Goal: Task Accomplishment & Management: Manage account settings

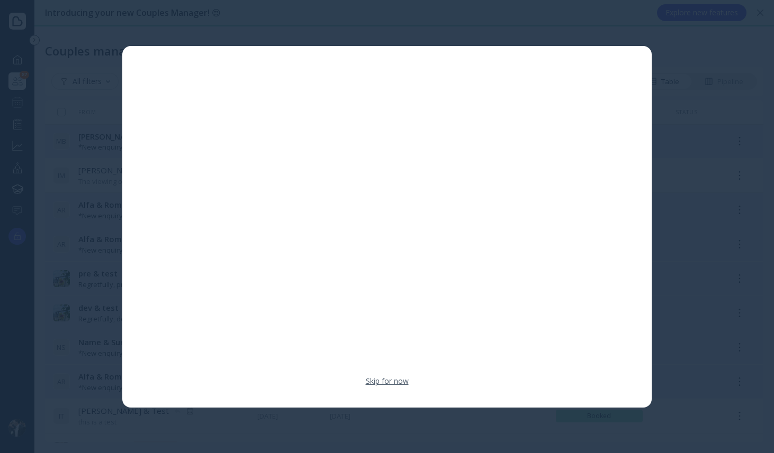
click at [394, 381] on link "Skip for now" at bounding box center [387, 381] width 43 height 11
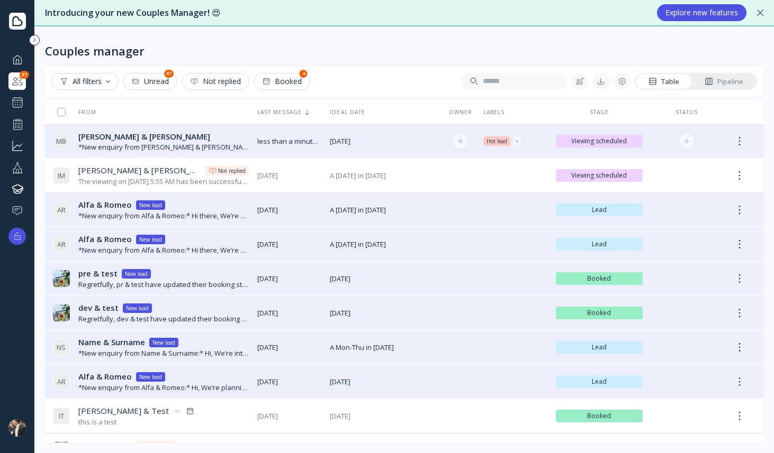
click at [184, 142] on div "[PERSON_NAME] & [PERSON_NAME] & [PERSON_NAME]" at bounding box center [163, 136] width 170 height 11
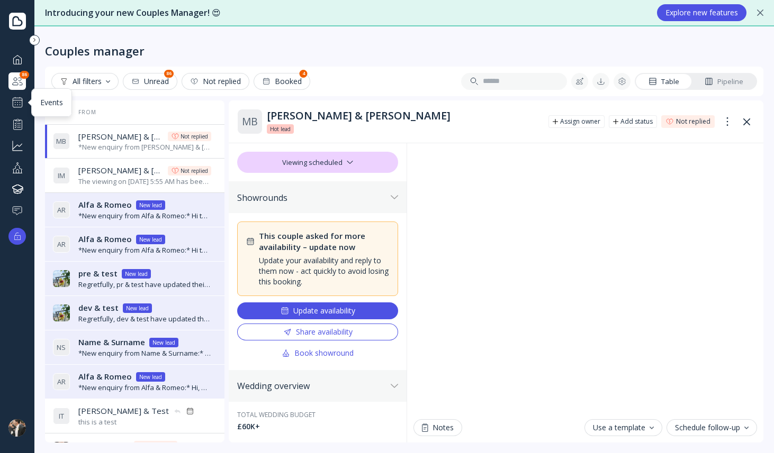
click at [17, 104] on div at bounding box center [17, 102] width 13 height 13
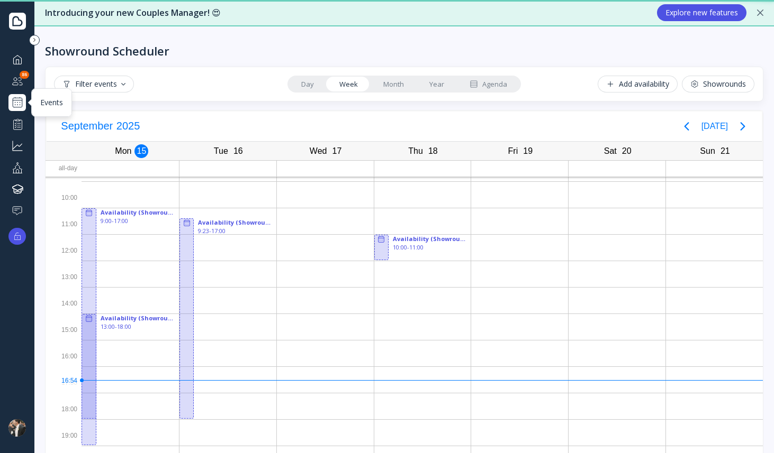
scroll to position [37, 0]
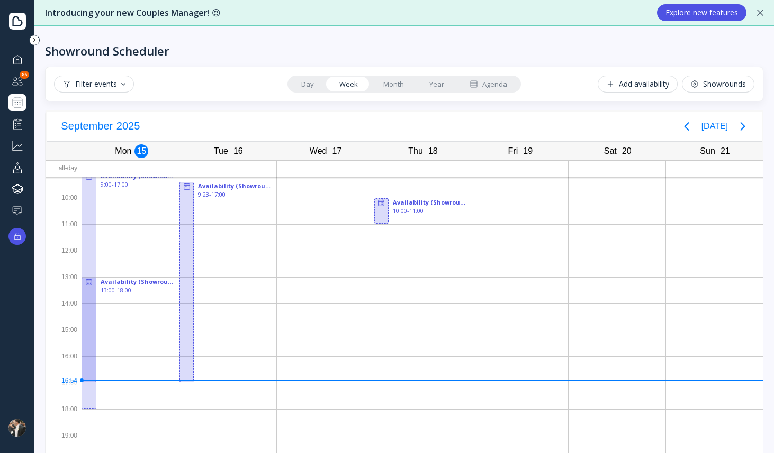
click at [644, 86] on div "Add availability" at bounding box center [637, 84] width 63 height 8
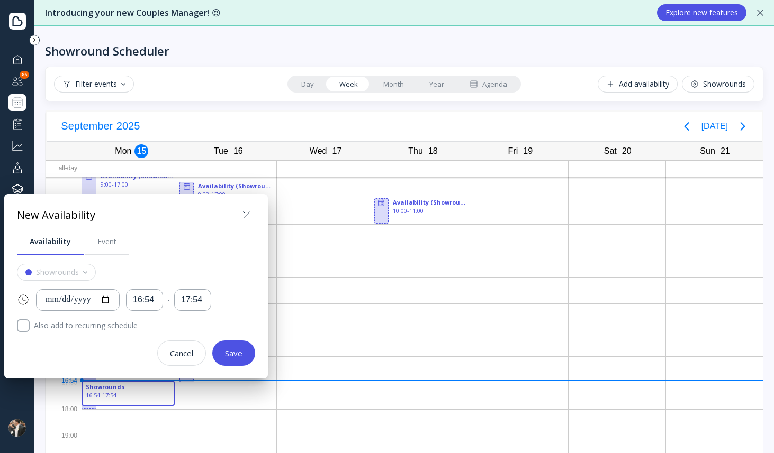
click at [249, 213] on icon at bounding box center [246, 215] width 13 height 13
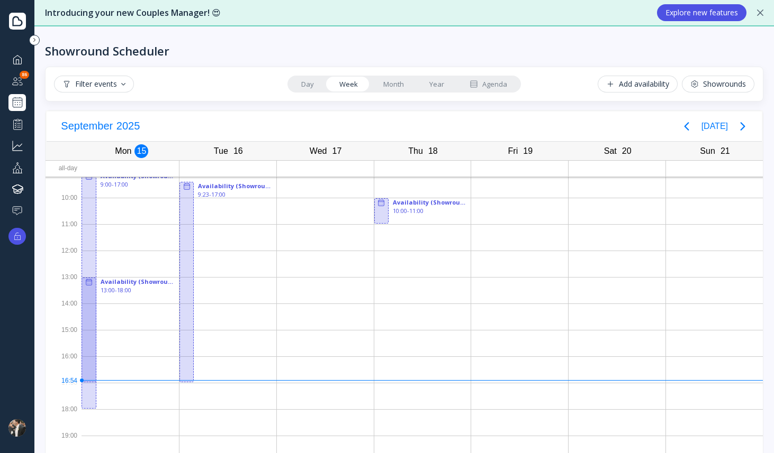
click at [704, 86] on div "Showrounds" at bounding box center [718, 84] width 56 height 8
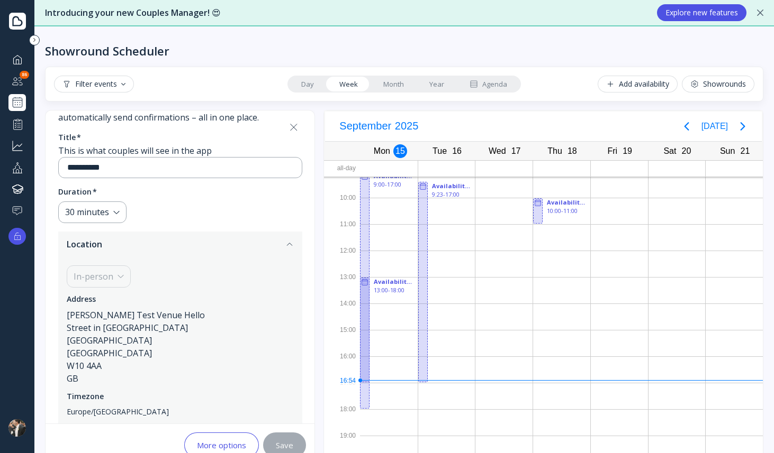
scroll to position [97, 0]
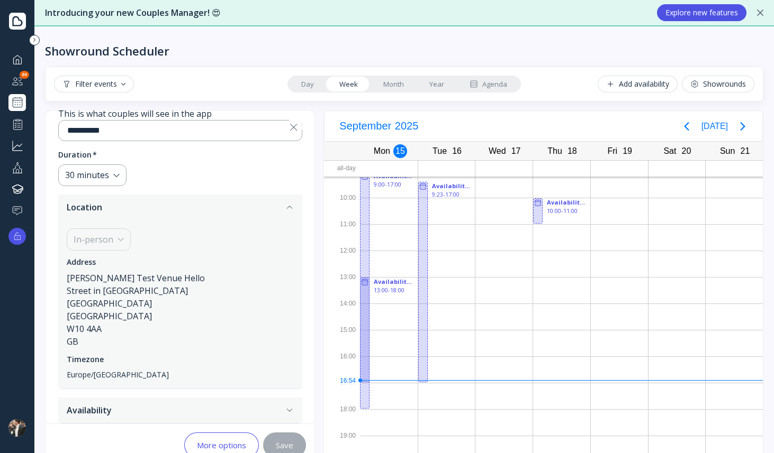
click at [294, 407] on icon "button" at bounding box center [289, 410] width 8 height 8
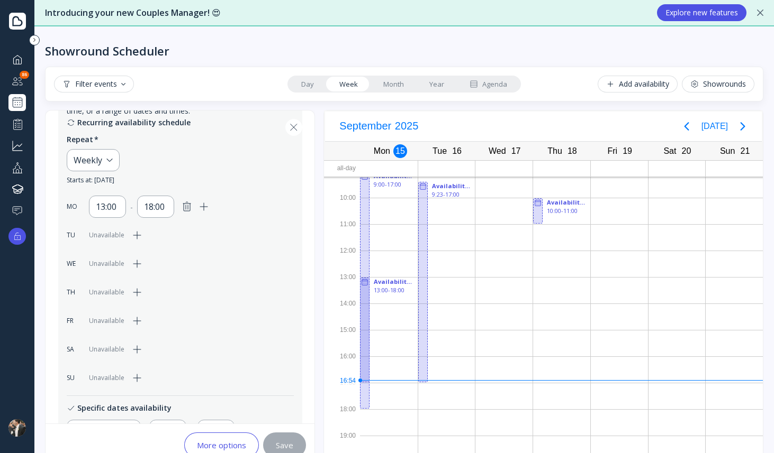
scroll to position [256, 0]
click at [188, 211] on icon "button" at bounding box center [186, 210] width 13 height 13
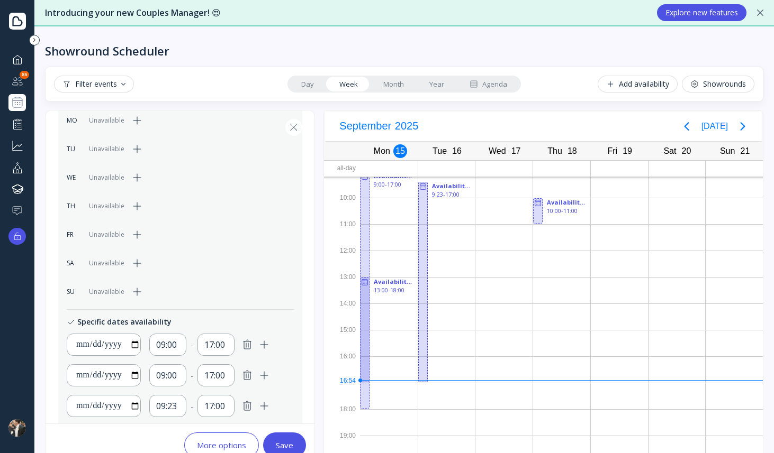
scroll to position [372, 0]
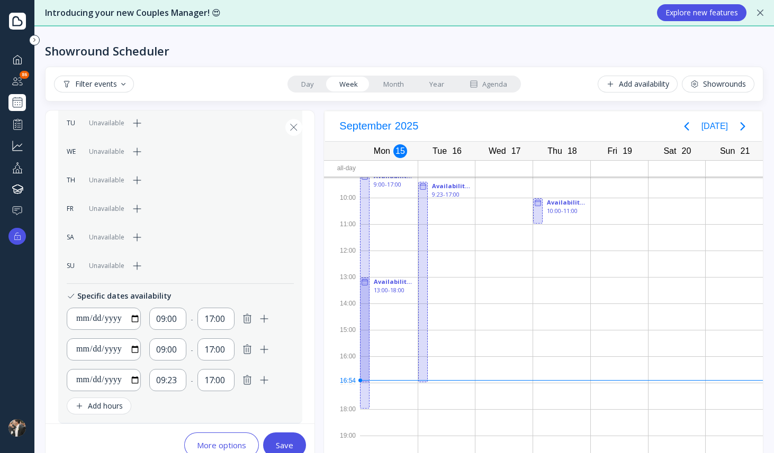
click at [247, 316] on icon "button" at bounding box center [246, 318] width 7 height 9
click at [248, 350] on icon "button" at bounding box center [247, 349] width 13 height 13
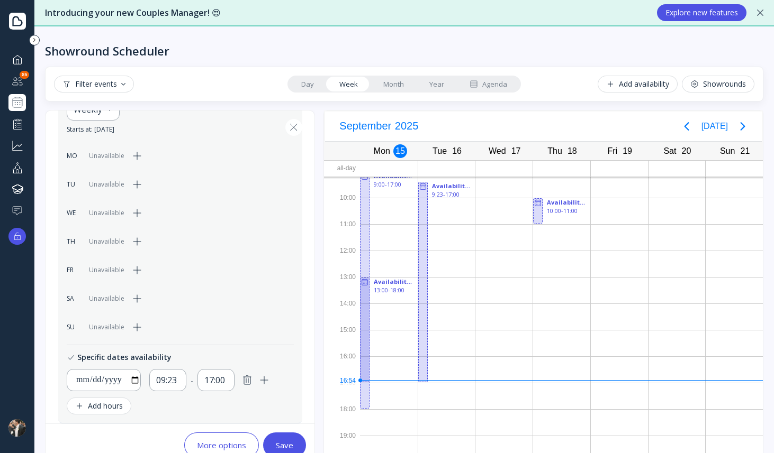
click at [245, 384] on icon "button" at bounding box center [247, 380] width 13 height 13
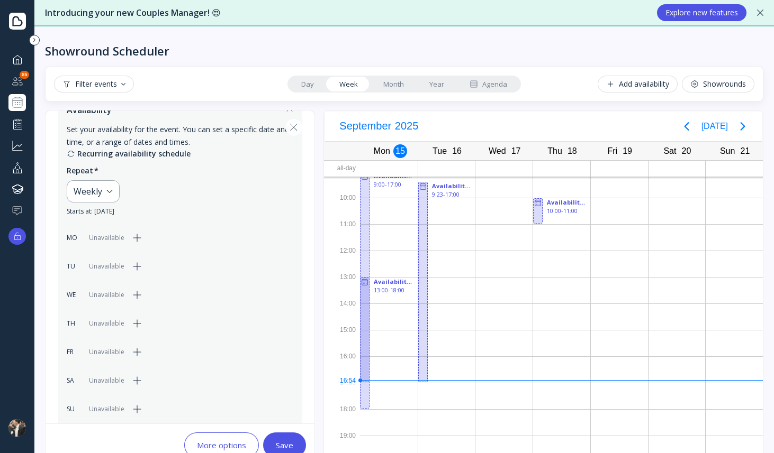
scroll to position [282, 0]
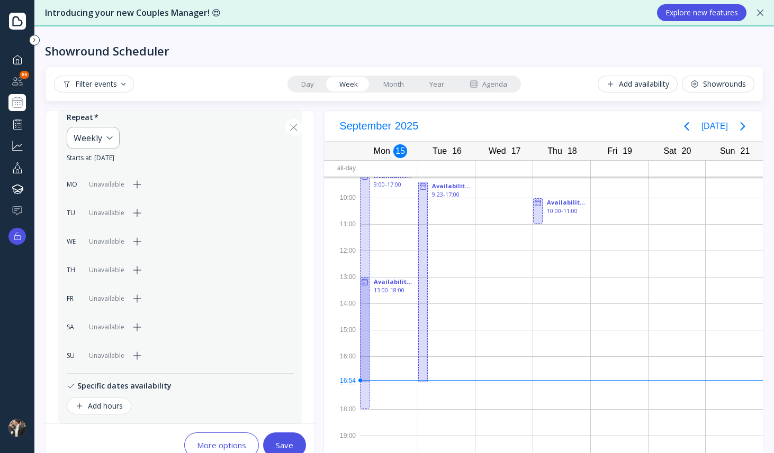
click at [286, 441] on div "Save" at bounding box center [284, 445] width 17 height 8
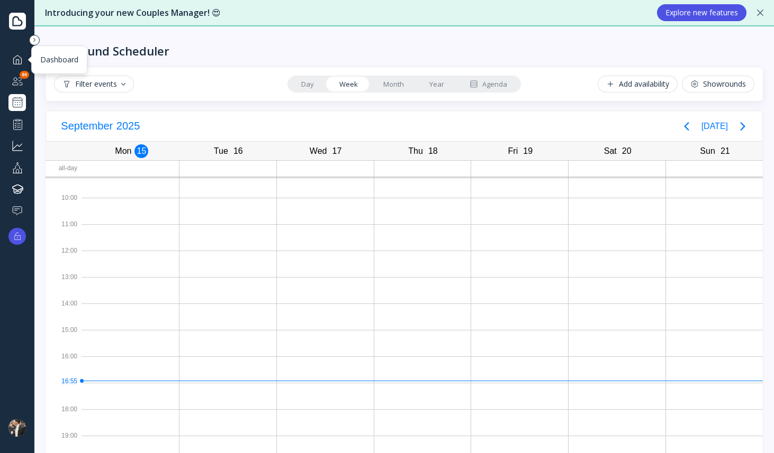
click at [21, 59] on div at bounding box center [17, 59] width 13 height 13
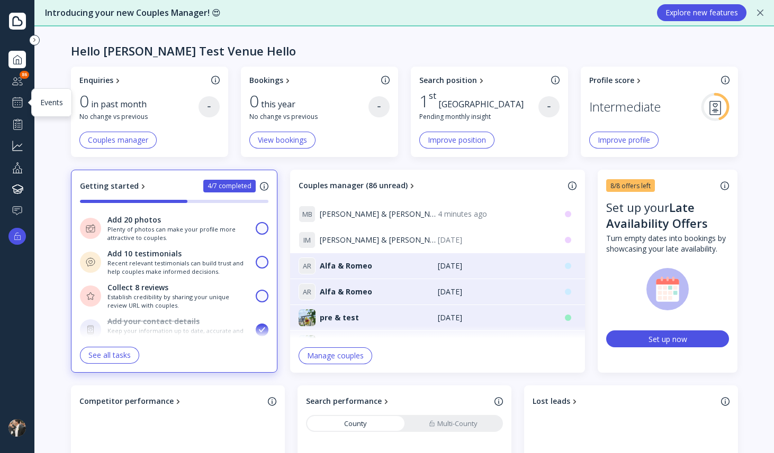
click at [20, 103] on div at bounding box center [17, 102] width 13 height 13
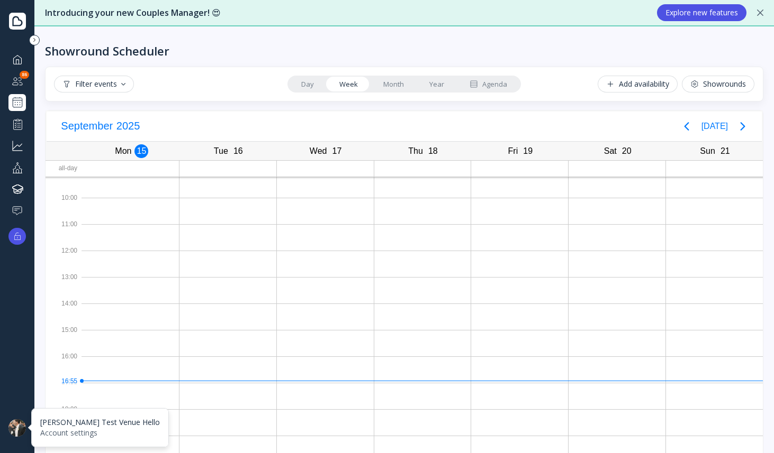
click at [14, 433] on div at bounding box center [16, 428] width 17 height 17
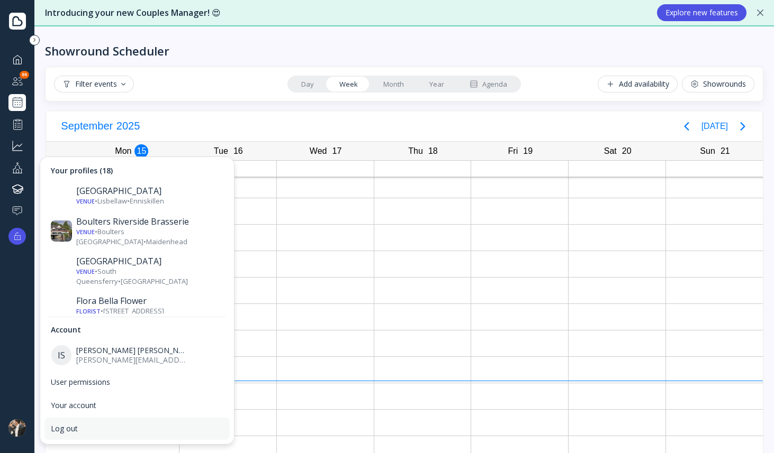
click at [63, 426] on div "Log out" at bounding box center [137, 429] width 172 height 10
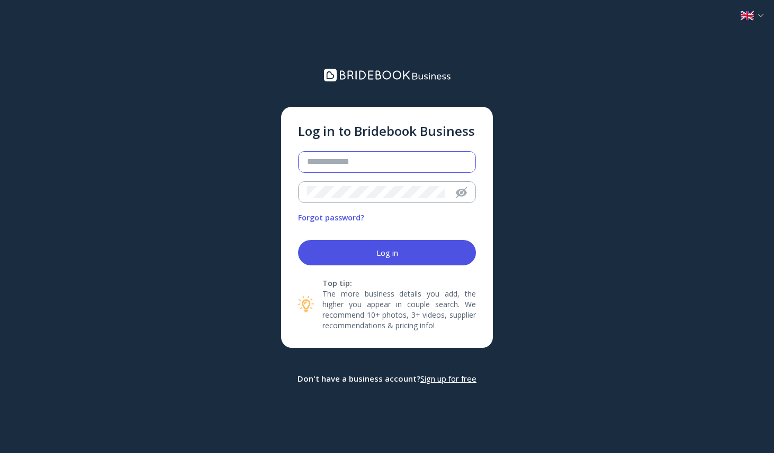
click at [334, 162] on input "email" at bounding box center [387, 162] width 160 height 12
type input "**********"
click at [338, 251] on button "Log in" at bounding box center [387, 252] width 178 height 25
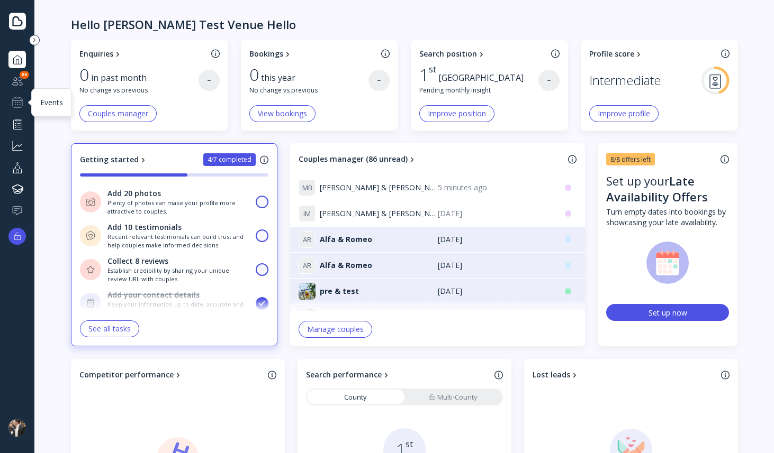
click at [13, 103] on div at bounding box center [17, 102] width 13 height 13
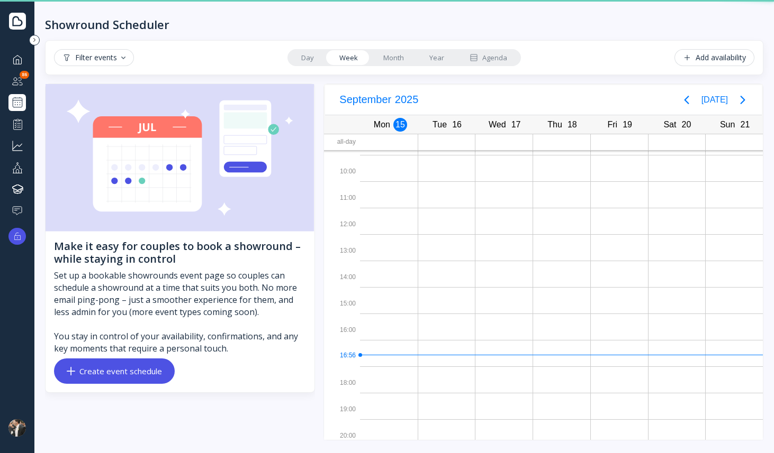
scroll to position [37, 0]
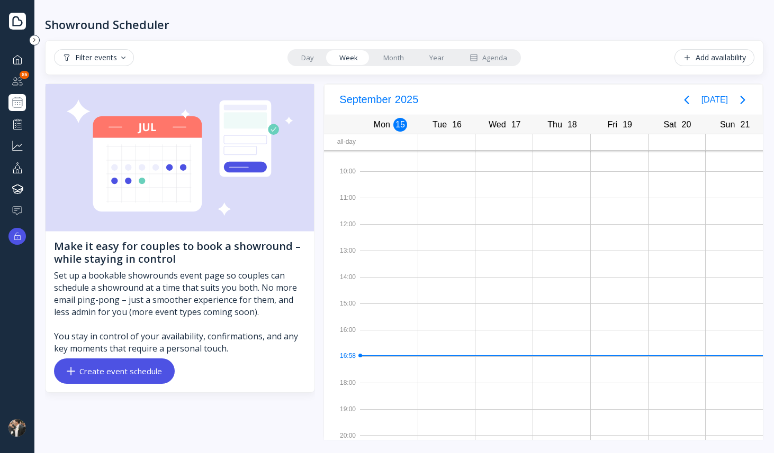
click at [118, 375] on div "Create event schedule" at bounding box center [114, 371] width 95 height 8
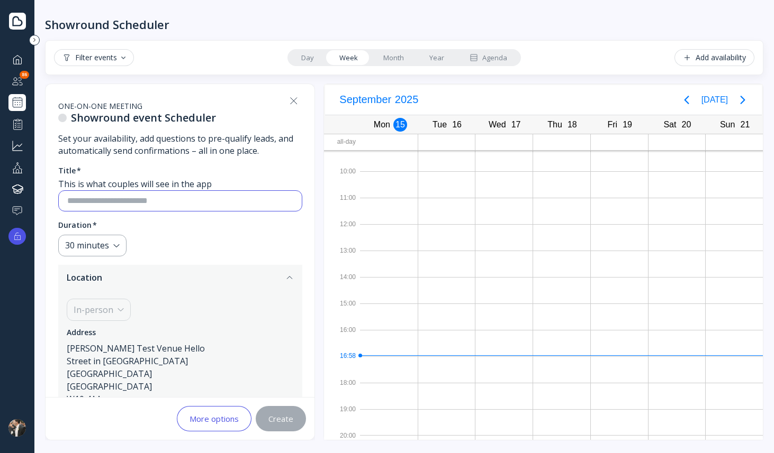
click at [102, 199] on input at bounding box center [180, 201] width 226 height 12
type input "**********"
click at [150, 236] on fieldset "Duration * 30 minutes" at bounding box center [180, 238] width 244 height 37
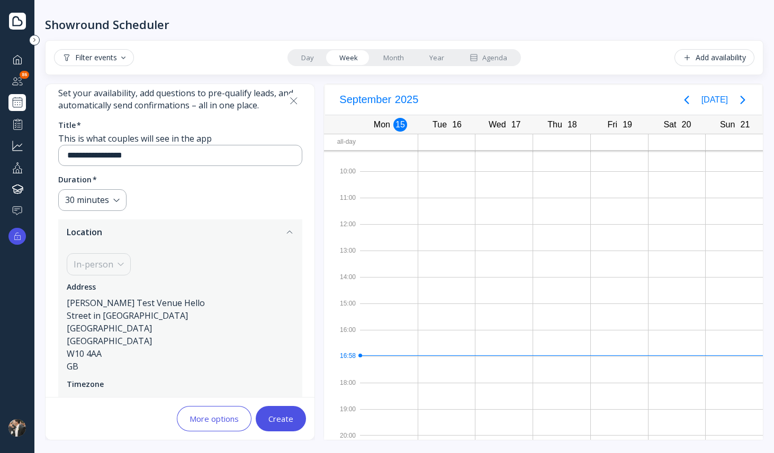
scroll to position [82, 0]
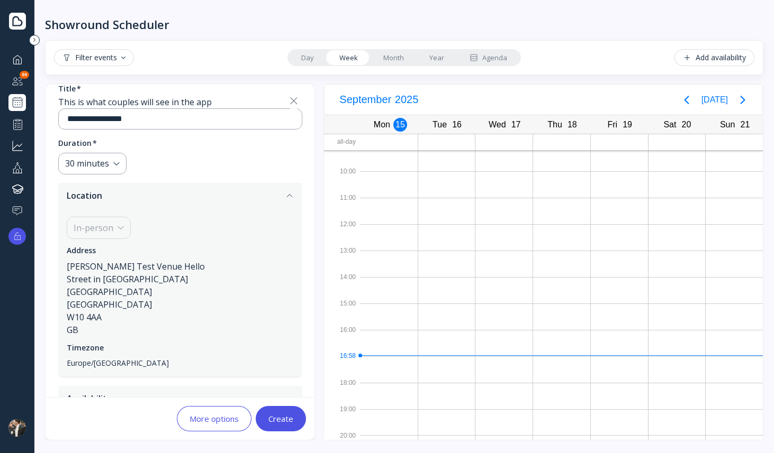
click at [119, 230] on div "In-person" at bounding box center [99, 228] width 64 height 22
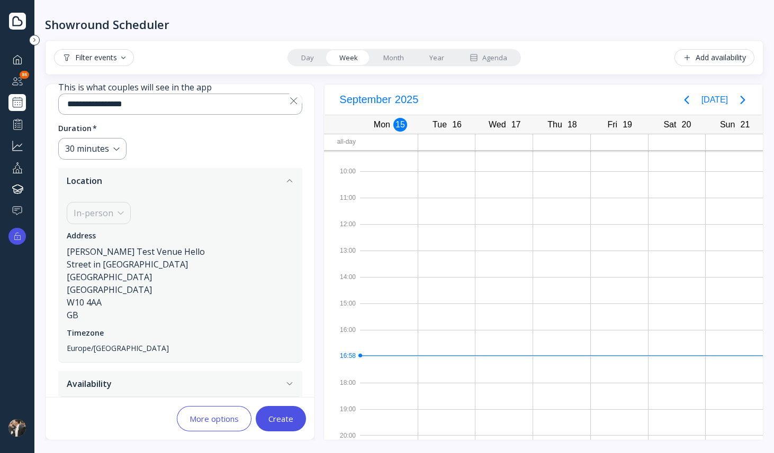
click at [294, 385] on icon "button" at bounding box center [289, 384] width 8 height 8
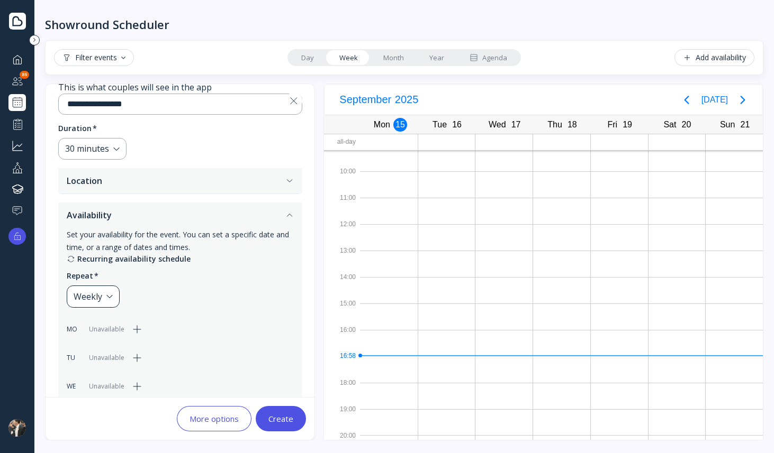
click at [111, 298] on div "Weekly" at bounding box center [93, 297] width 53 height 22
click at [154, 289] on div "Recurring availability schedule Repeat * Weekly MO Unavailable TU Unavailable W…" at bounding box center [180, 382] width 227 height 259
click at [111, 300] on div "Weekly" at bounding box center [93, 297] width 53 height 22
click at [108, 350] on div "Custom..." at bounding box center [138, 353] width 120 height 10
type input "*"
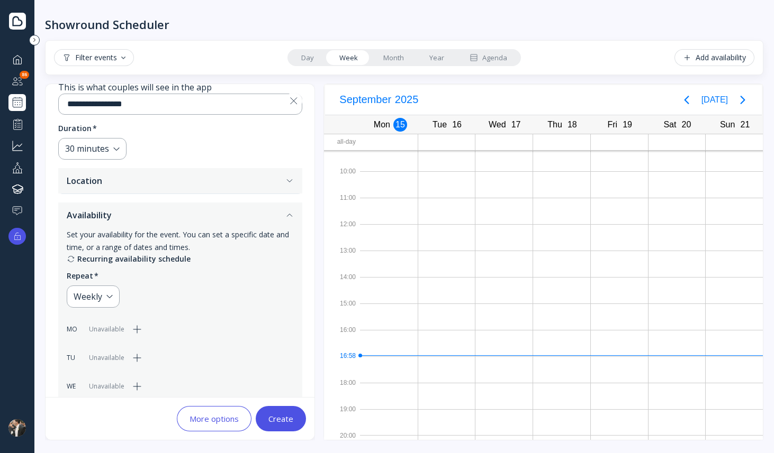
type input "**********"
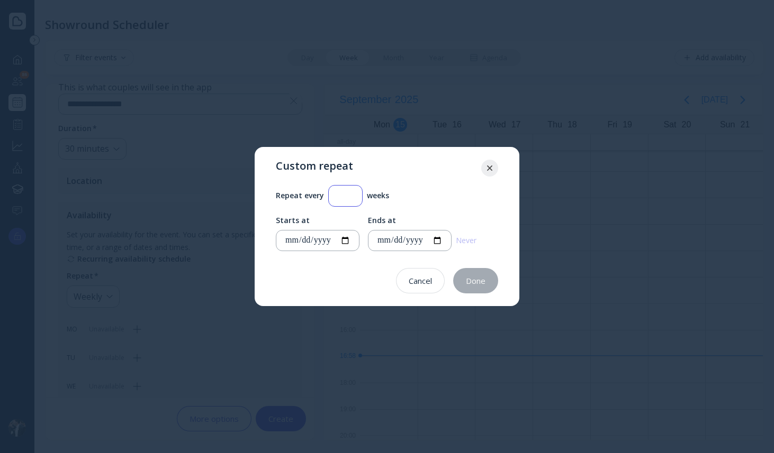
type input "*"
click at [353, 192] on input "*" at bounding box center [345, 196] width 16 height 12
click at [474, 284] on div "Done" at bounding box center [476, 281] width 20 height 8
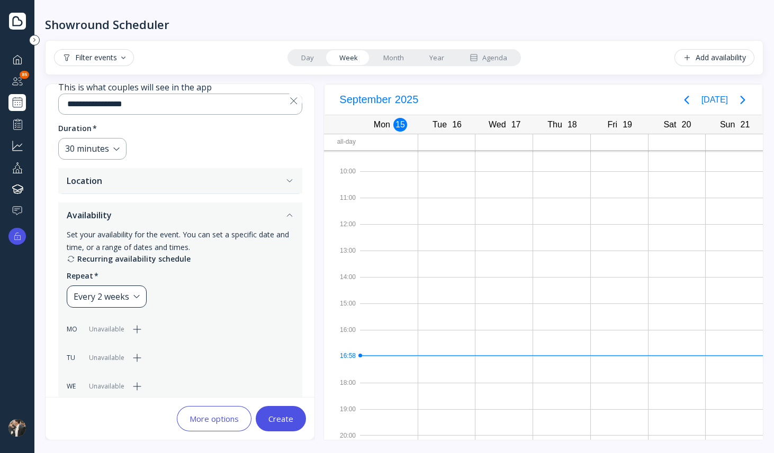
click at [140, 297] on div "Every 2 weeks" at bounding box center [107, 297] width 80 height 22
click at [170, 291] on div "Recurring availability schedule Repeat * Every 2 weeks MO Unavailable TU Unavai…" at bounding box center [180, 382] width 227 height 259
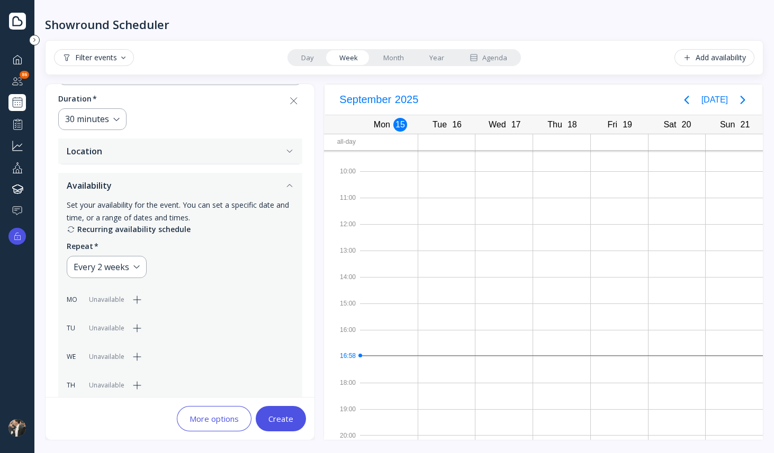
scroll to position [125, 0]
click at [138, 272] on div "Every 2 weeks" at bounding box center [107, 268] width 80 height 22
click at [124, 292] on div "Weekly" at bounding box center [137, 300] width 132 height 22
click at [170, 279] on div "Recurring availability schedule Repeat * Weekly MO Unavailable TU Unavailable W…" at bounding box center [180, 354] width 227 height 259
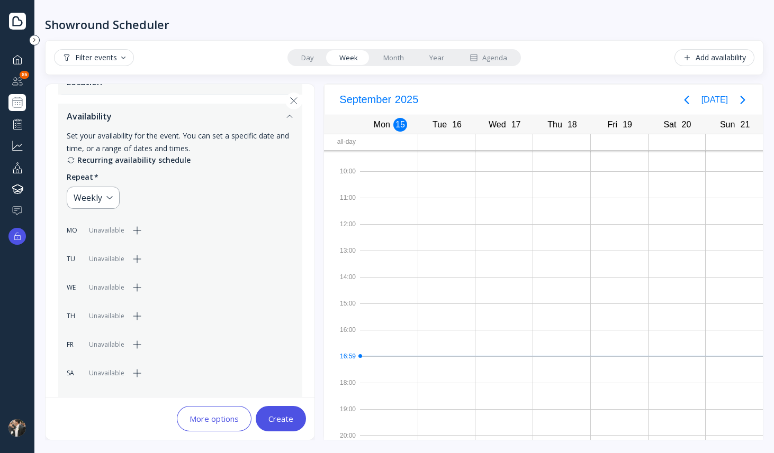
scroll to position [206, 0]
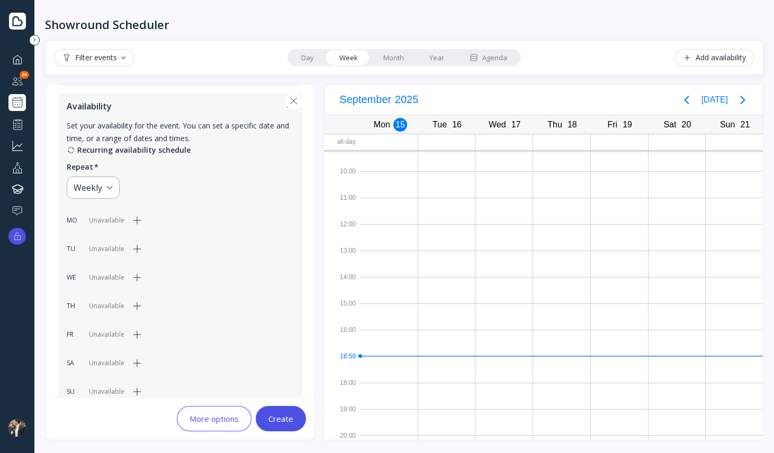
click at [139, 222] on icon "button" at bounding box center [137, 220] width 13 height 13
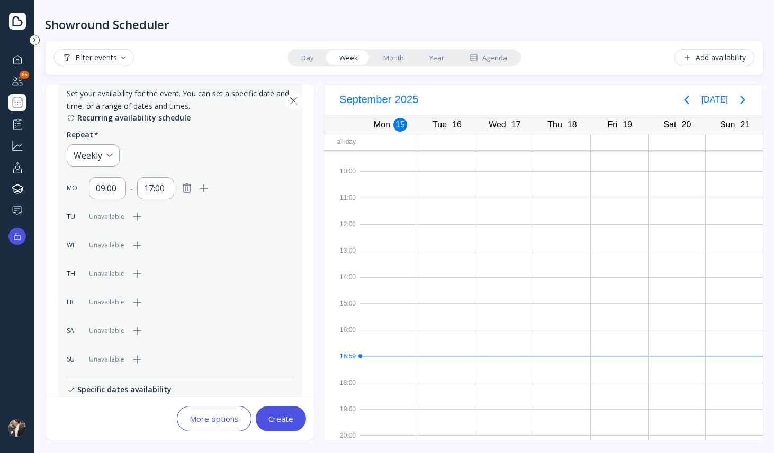
scroll to position [244, 0]
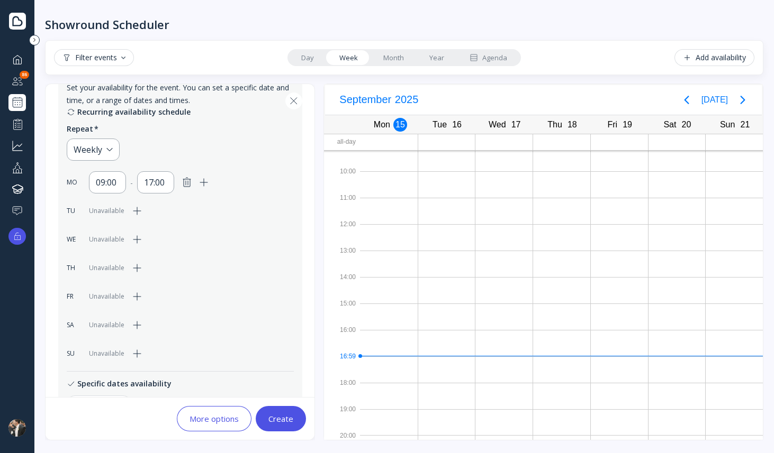
click at [135, 322] on icon "button" at bounding box center [137, 325] width 13 height 13
click at [160, 324] on div "17:00" at bounding box center [155, 325] width 23 height 13
click at [167, 290] on div "12:00" at bounding box center [168, 288] width 40 height 10
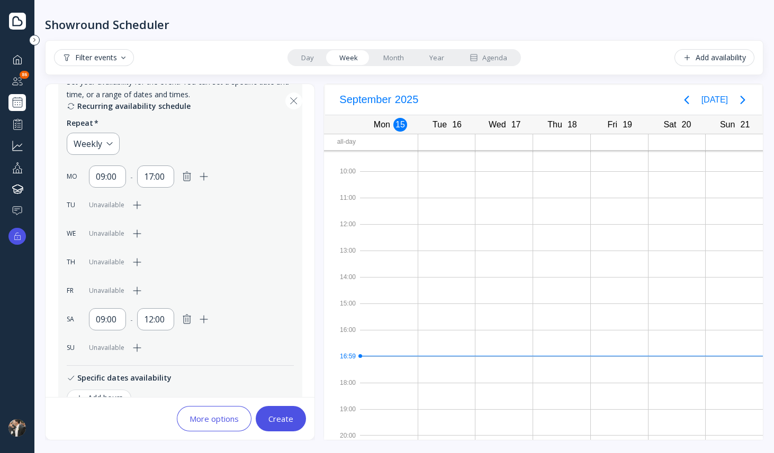
scroll to position [268, 0]
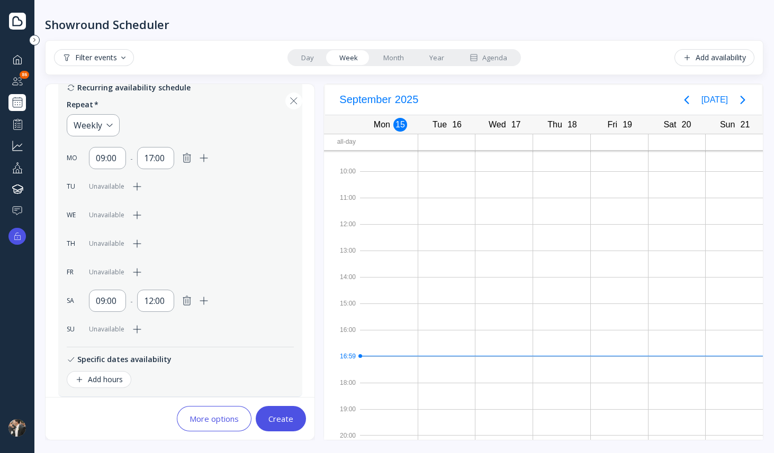
click at [279, 417] on div "Create" at bounding box center [280, 419] width 25 height 8
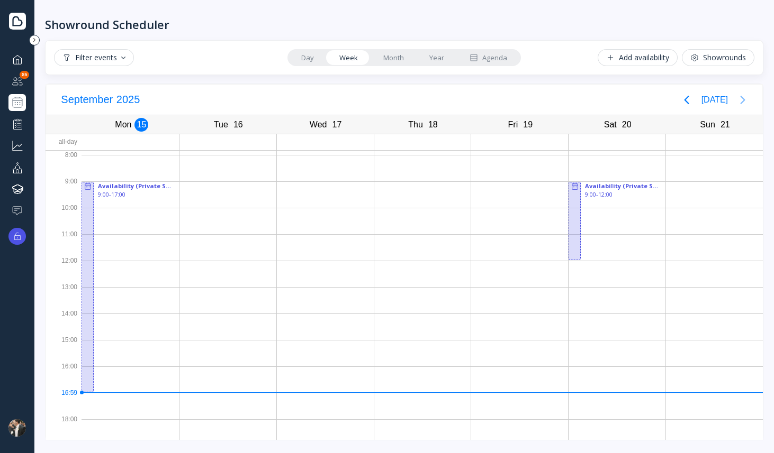
click at [738, 99] on icon "Next page" at bounding box center [742, 100] width 13 height 13
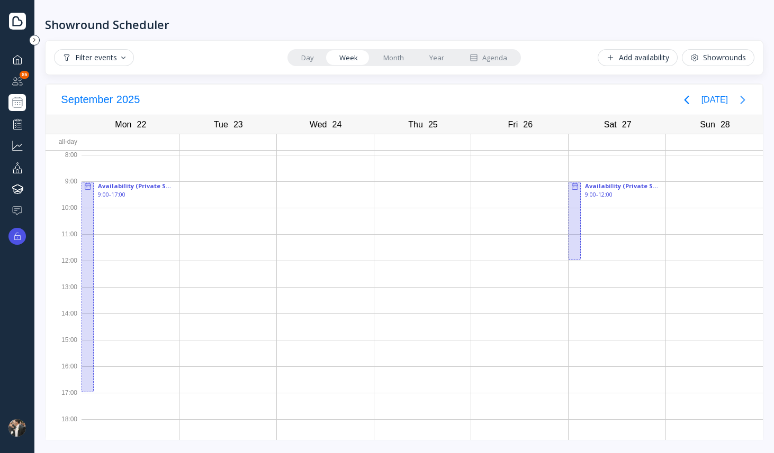
click at [738, 99] on icon "Next page" at bounding box center [742, 100] width 13 height 13
click at [693, 95] on icon "Previous page" at bounding box center [686, 100] width 13 height 13
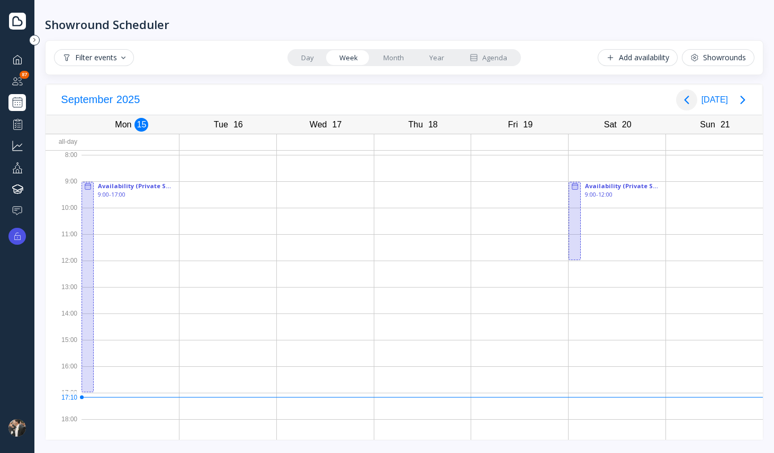
click at [498, 61] on div "Agenda" at bounding box center [488, 58] width 38 height 10
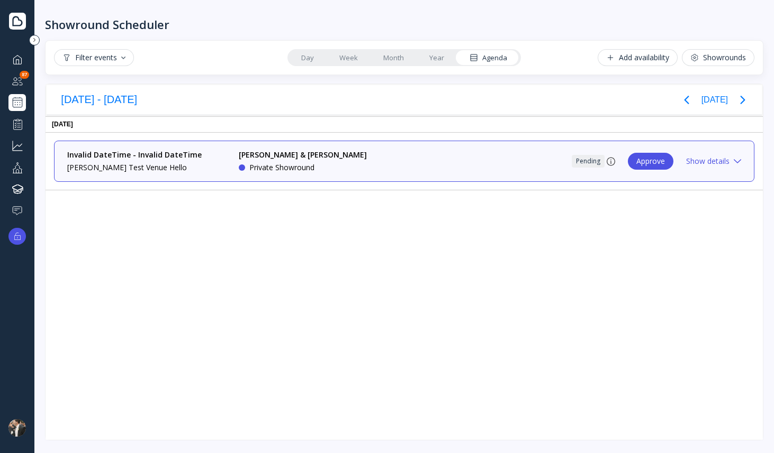
click at [739, 160] on icon at bounding box center [736, 161] width 7 height 4
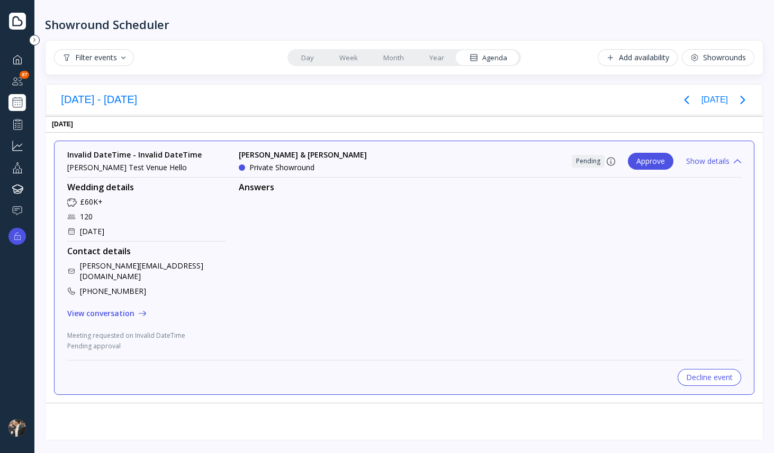
click at [720, 374] on div "Decline event" at bounding box center [709, 378] width 47 height 8
click at [713, 374] on div "Decline event" at bounding box center [709, 378] width 47 height 8
click at [656, 234] on div "Answers" at bounding box center [490, 267] width 502 height 170
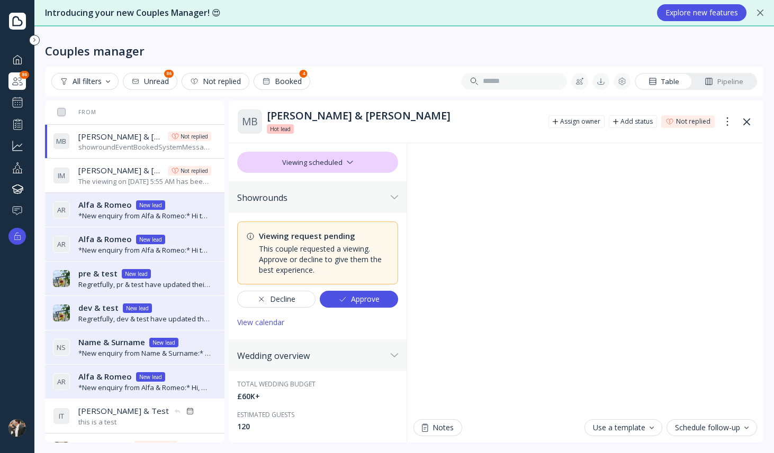
click at [294, 304] on div "Decline" at bounding box center [276, 299] width 38 height 8
click at [362, 302] on div "Approve" at bounding box center [358, 299] width 41 height 8
